Goal: Information Seeking & Learning: Learn about a topic

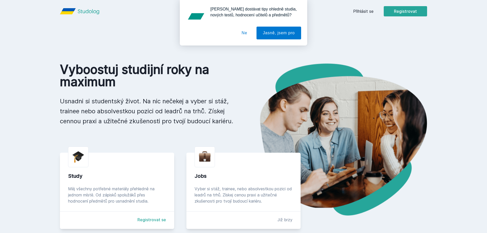
click at [246, 32] on button "Ne" at bounding box center [245, 33] width 18 height 13
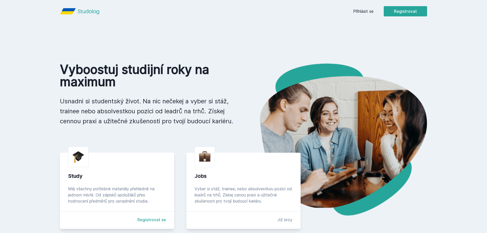
click at [358, 8] on div "Přihlásit se Registrovat" at bounding box center [390, 11] width 74 height 10
click at [363, 14] on link "Přihlásit se" at bounding box center [363, 11] width 20 height 6
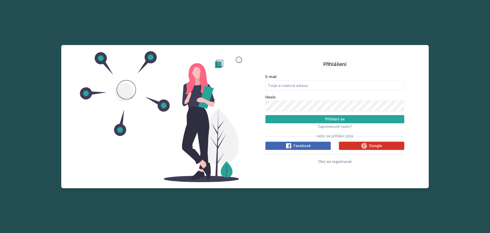
drag, startPoint x: 365, startPoint y: 147, endPoint x: 364, endPoint y: 144, distance: 3.3
click at [365, 147] on icon at bounding box center [364, 145] width 6 height 6
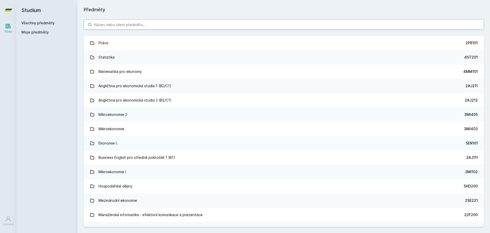
click at [180, 24] on input "search" at bounding box center [284, 24] width 400 height 10
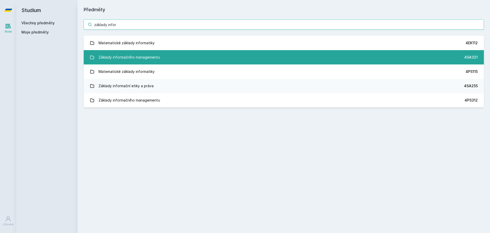
type input "základy infor"
click at [180, 51] on link "Základy informačního managementu 4SA321" at bounding box center [284, 57] width 400 height 14
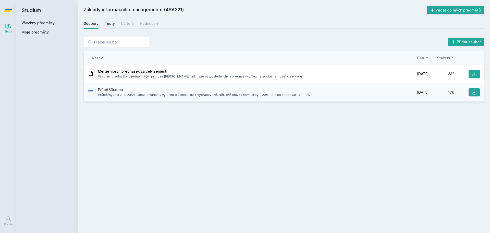
click at [109, 22] on div "Testy" at bounding box center [110, 23] width 10 height 5
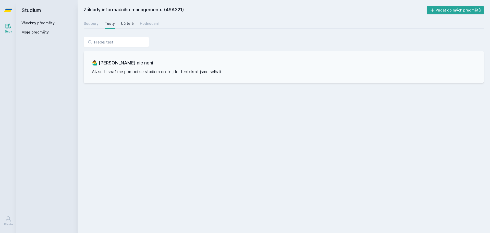
click at [122, 23] on div "Učitelé" at bounding box center [127, 23] width 13 height 5
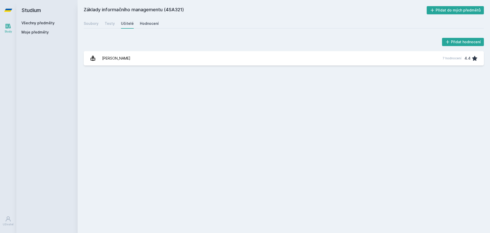
click at [143, 23] on div "Hodnocení" at bounding box center [149, 23] width 19 height 5
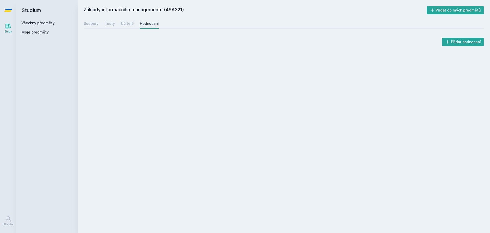
click at [119, 25] on div "Soubory Testy Učitelé Hodnocení" at bounding box center [284, 23] width 400 height 10
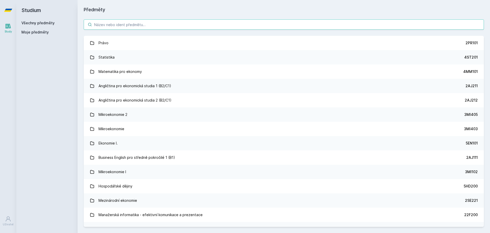
click at [118, 26] on input "search" at bounding box center [284, 24] width 400 height 10
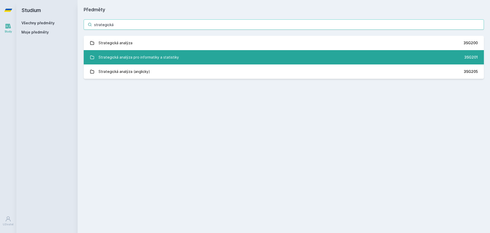
type input "strategická"
click at [142, 55] on div "Strategická analýza pro informatiky a statistiky" at bounding box center [139, 57] width 80 height 10
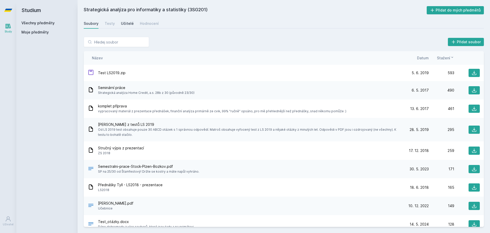
click at [123, 23] on div "Učitelé" at bounding box center [127, 23] width 13 height 5
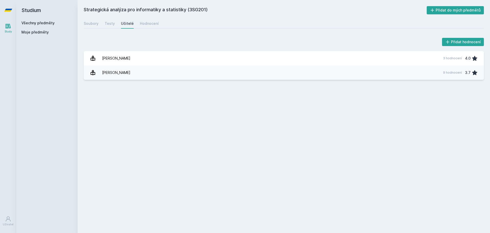
click at [114, 25] on div "Soubory Testy Učitelé Hodnocení" at bounding box center [284, 23] width 400 height 10
click at [111, 25] on div "Testy" at bounding box center [110, 23] width 10 height 5
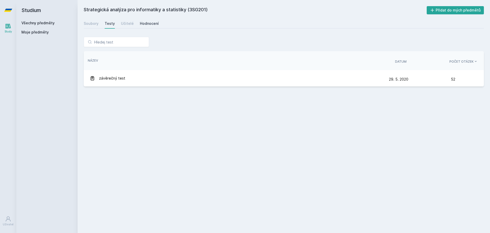
click at [147, 25] on div "Hodnocení" at bounding box center [149, 23] width 19 height 5
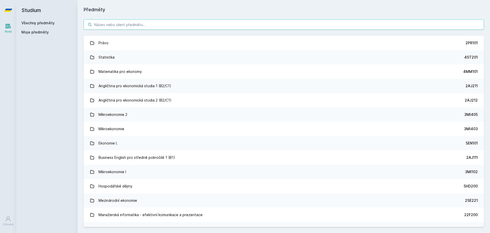
click at [148, 28] on input "search" at bounding box center [284, 24] width 400 height 10
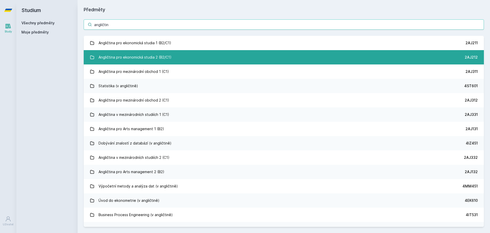
type input "angličtin"
click at [131, 55] on div "Angličtina pro ekonomická studia 2 (B2/C1)" at bounding box center [135, 57] width 73 height 10
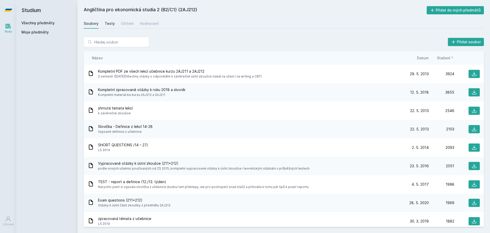
click at [112, 26] on div "Testy" at bounding box center [110, 23] width 10 height 5
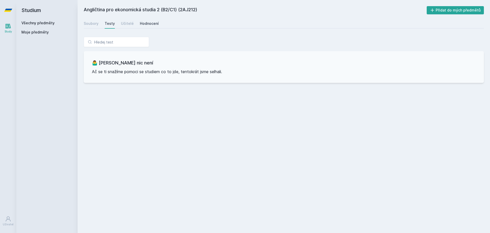
click at [147, 25] on div "Hodnocení" at bounding box center [149, 23] width 19 height 5
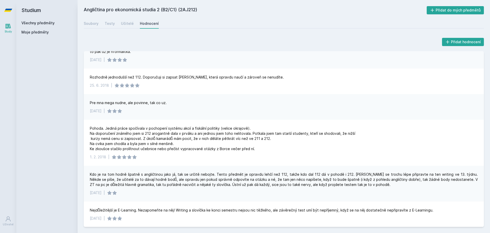
scroll to position [510, 0]
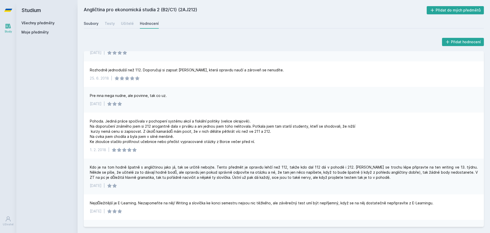
drag, startPoint x: 89, startPoint y: 28, endPoint x: 70, endPoint y: 15, distance: 23.2
click at [89, 27] on link "Soubory" at bounding box center [91, 23] width 15 height 10
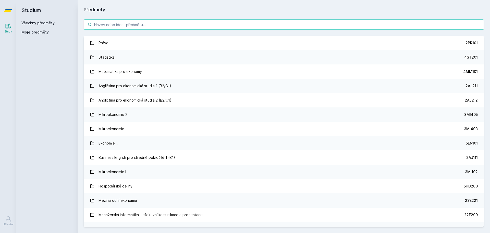
click at [134, 28] on input "search" at bounding box center [284, 24] width 400 height 10
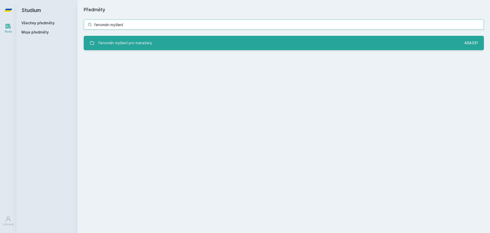
type input "fenomén myšlení"
click at [141, 41] on div "Fenomén myšlení pro manažery" at bounding box center [126, 43] width 54 height 10
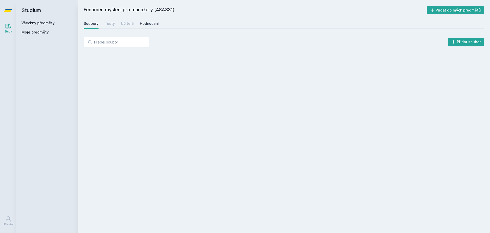
click at [153, 21] on div "Hodnocení" at bounding box center [149, 23] width 19 height 5
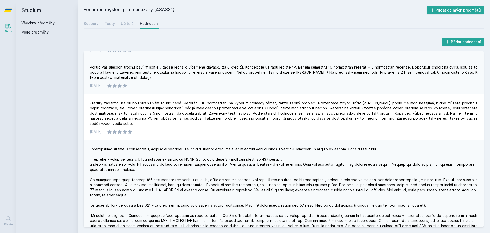
scroll to position [77, 0]
